Goal: Information Seeking & Learning: Learn about a topic

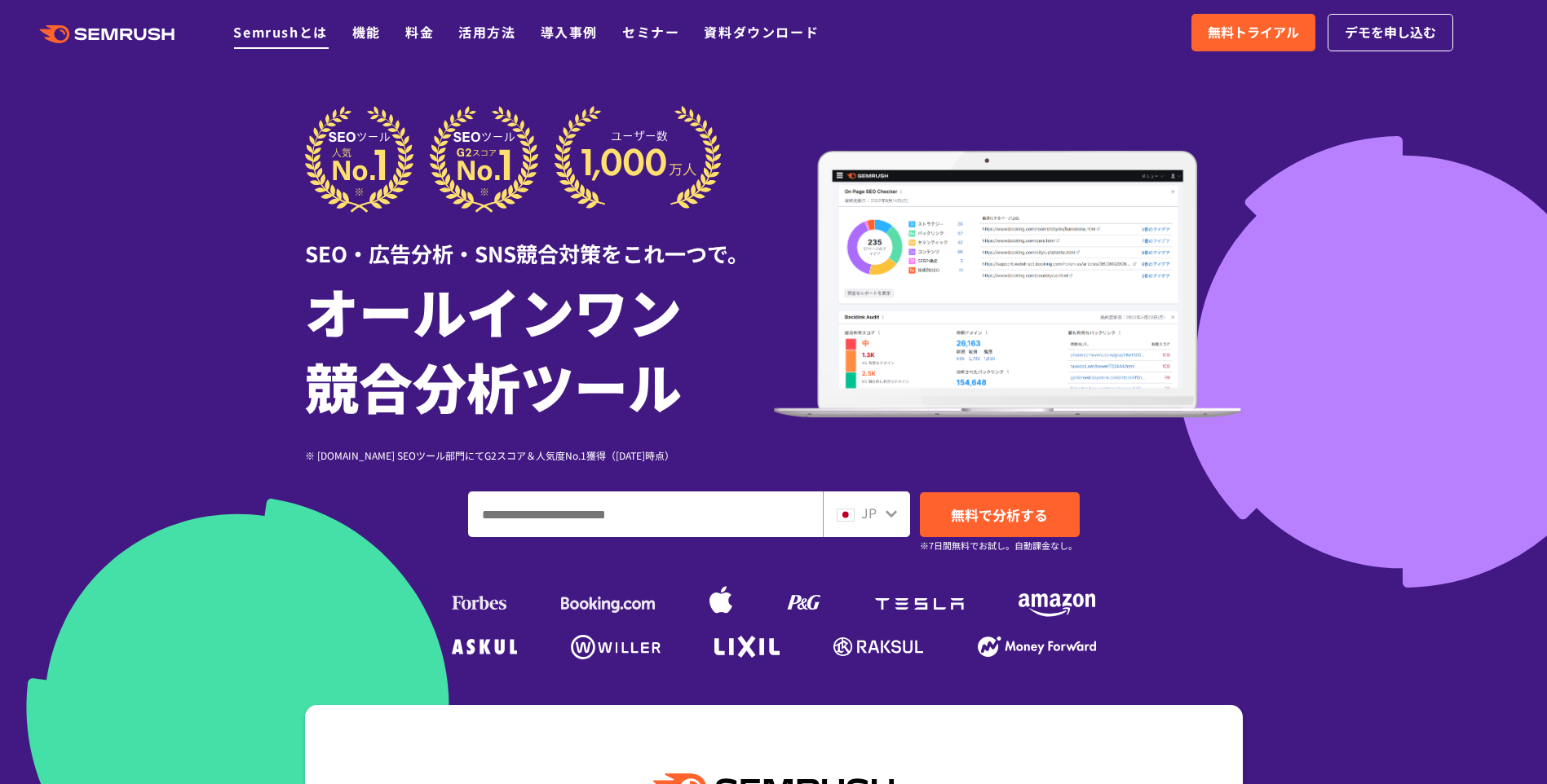
click at [297, 29] on link "Semrushとは" at bounding box center [280, 31] width 94 height 19
